Goal: Navigation & Orientation: Find specific page/section

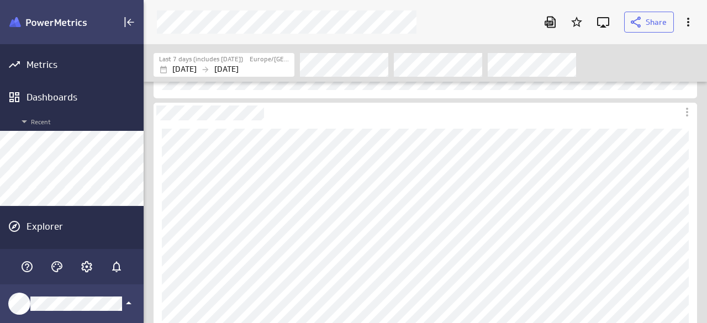
scroll to position [340, 580]
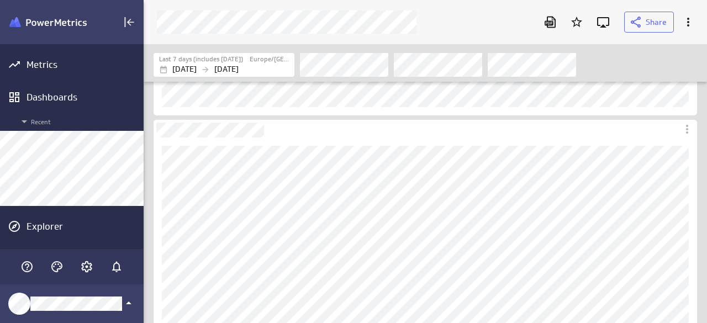
scroll to position [221, 0]
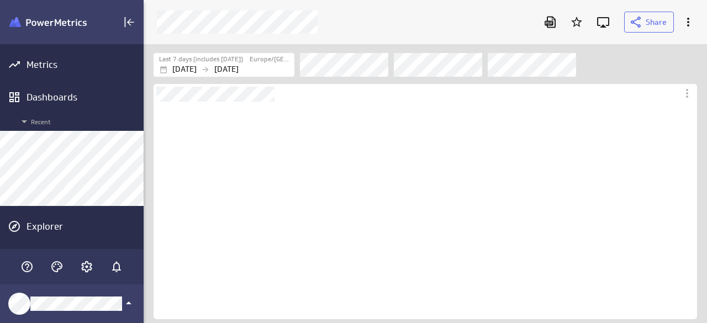
scroll to position [217, 543]
